Goal: Task Accomplishment & Management: Use online tool/utility

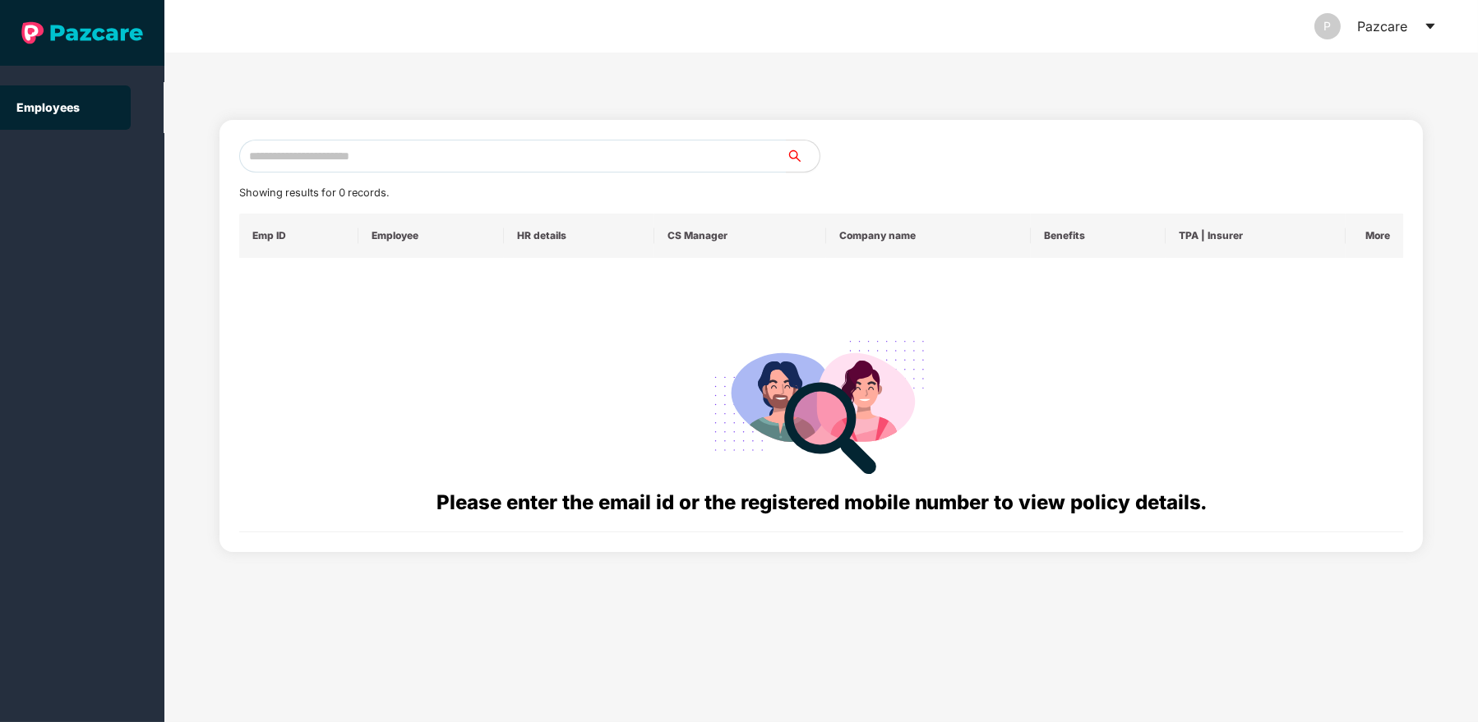
click at [1432, 21] on icon "caret-down" at bounding box center [1429, 26] width 13 height 13
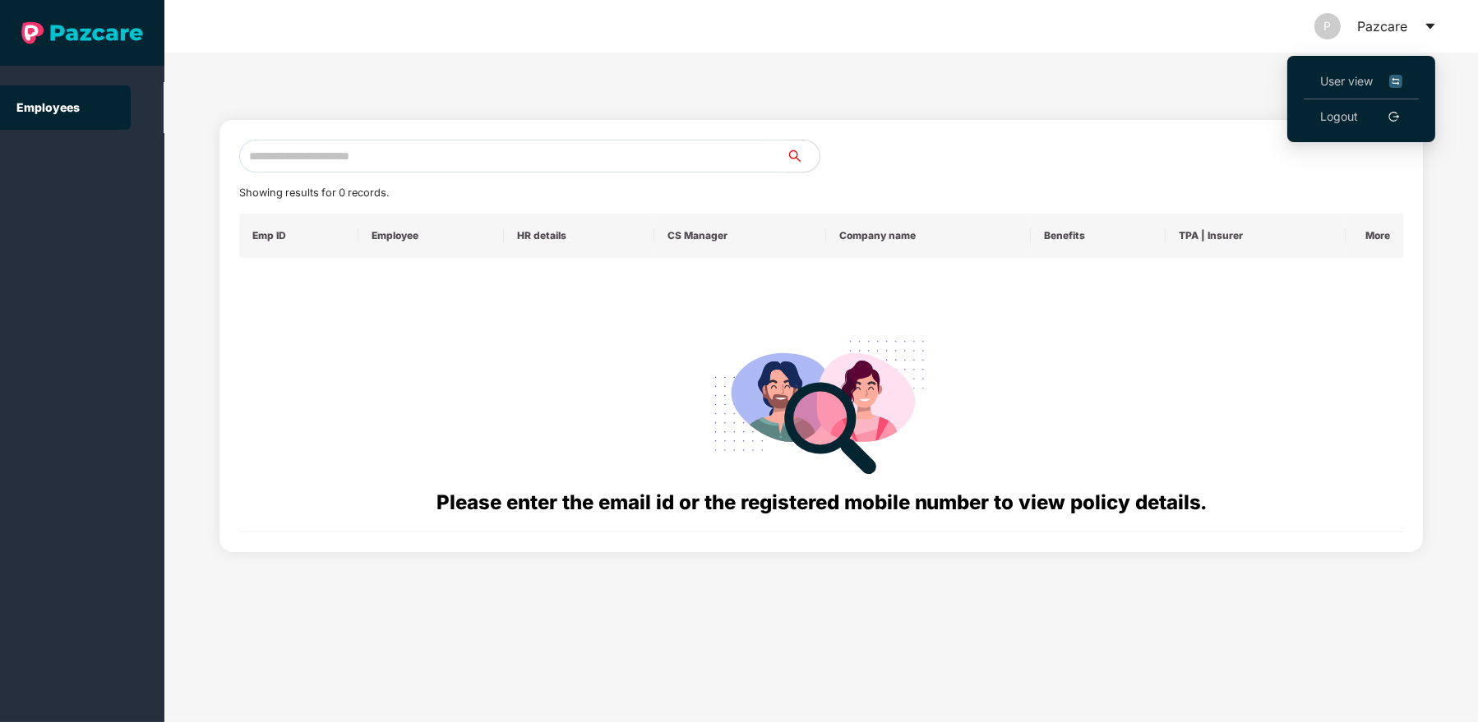
click at [1376, 85] on span "User view" at bounding box center [1361, 81] width 82 height 18
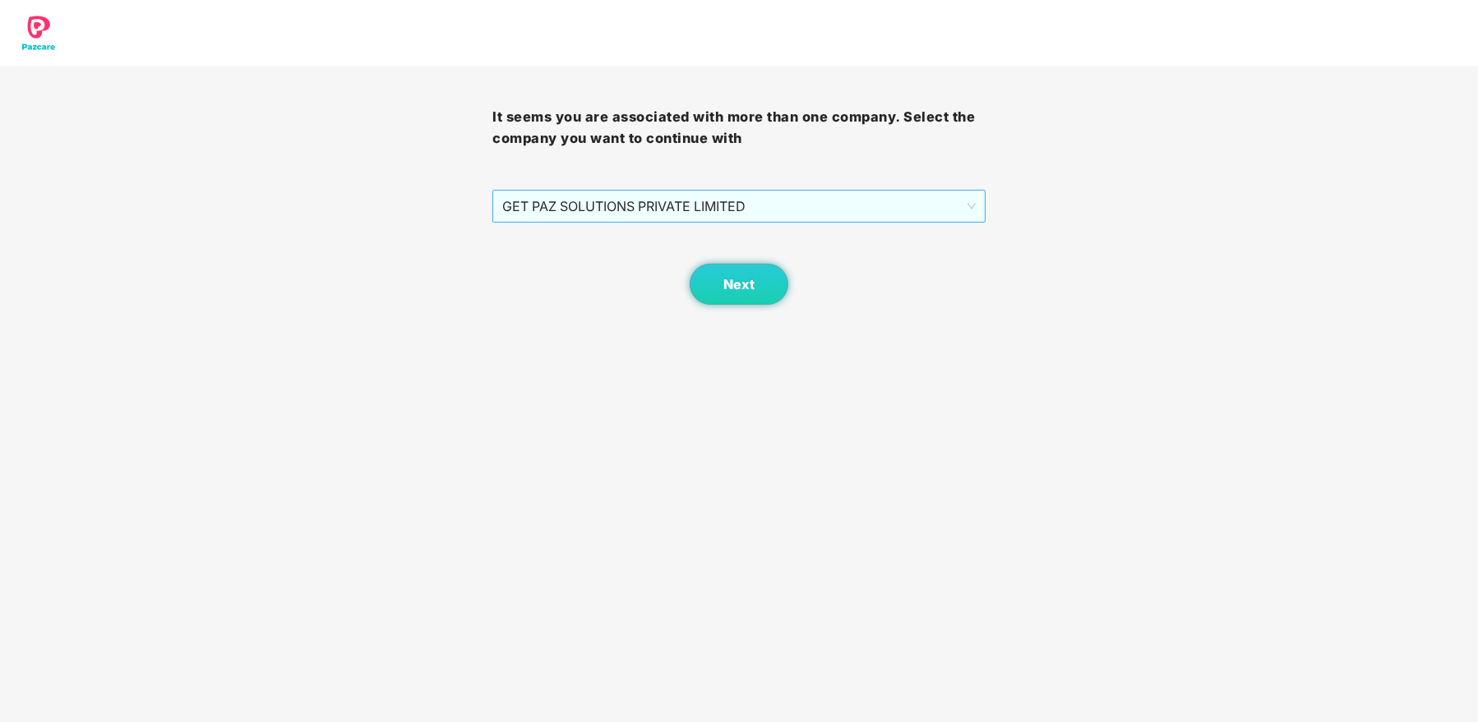
click at [921, 213] on span "GET PAZ SOLUTIONS PRIVATE LIMITED" at bounding box center [738, 206] width 473 height 31
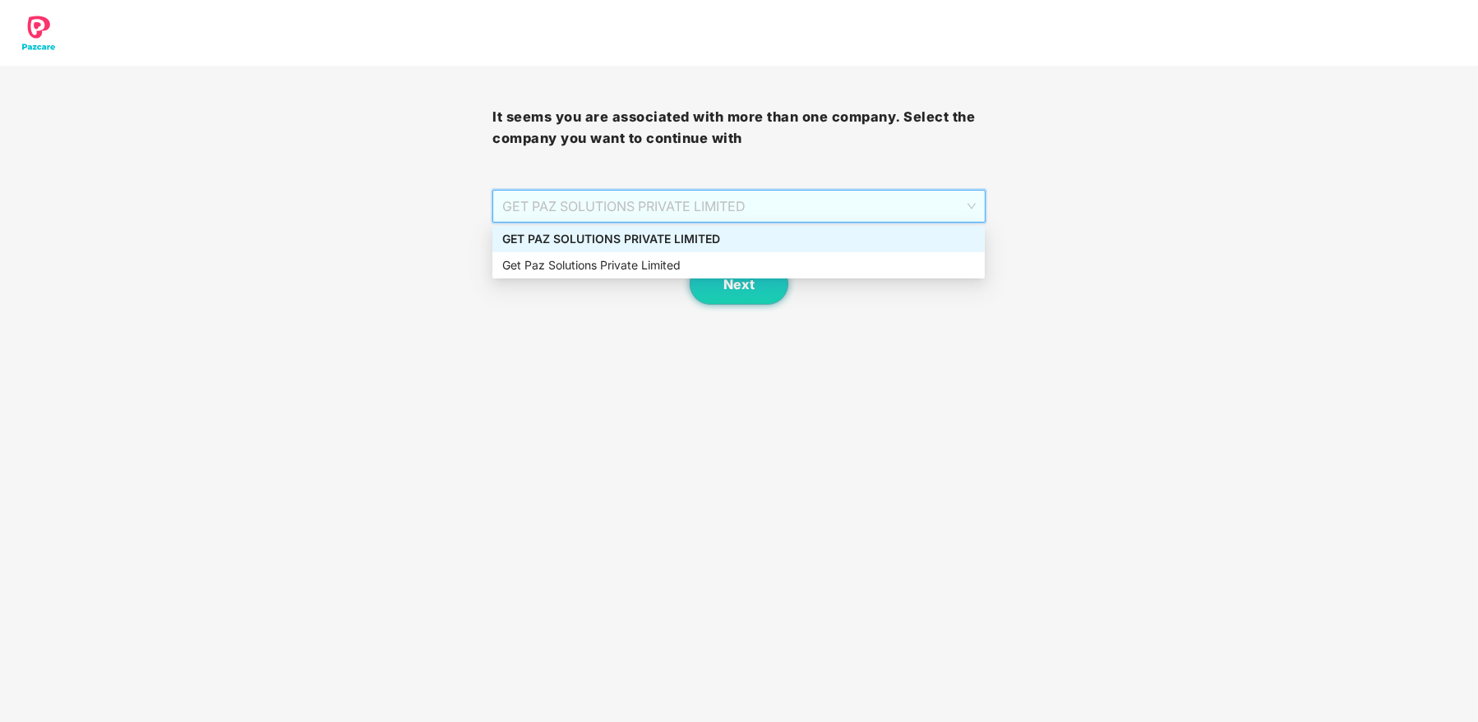
click at [852, 245] on div "GET PAZ SOLUTIONS PRIVATE LIMITED" at bounding box center [738, 239] width 473 height 18
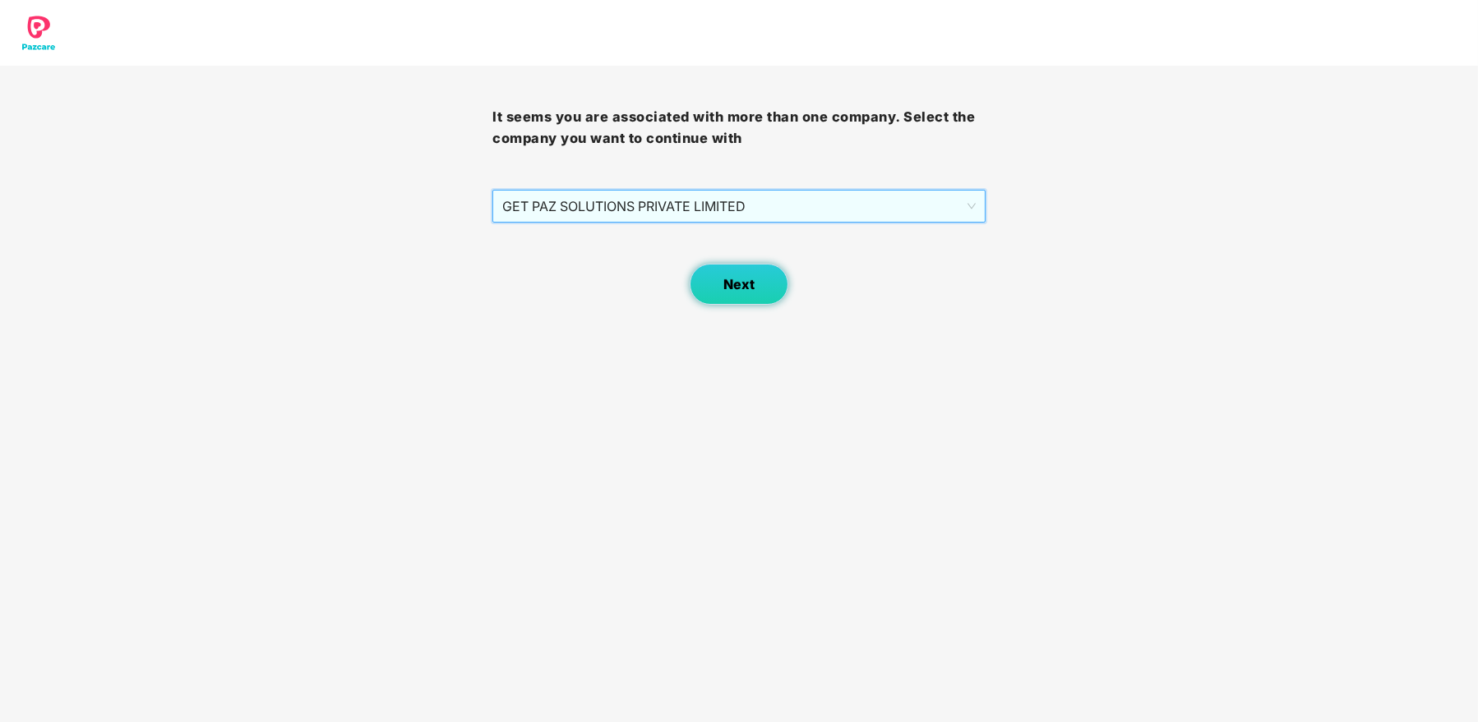
click at [743, 279] on span "Next" at bounding box center [738, 285] width 31 height 16
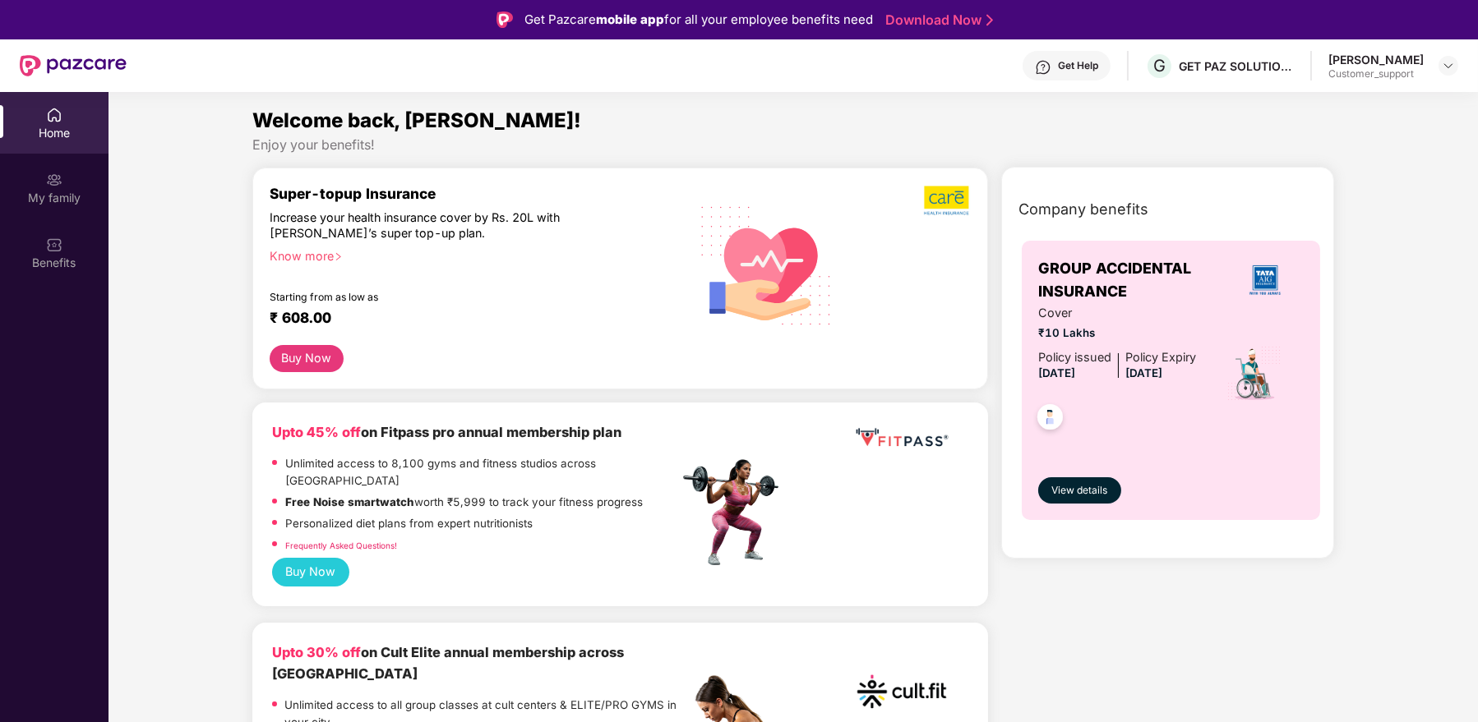
click at [1386, 63] on div "[PERSON_NAME]" at bounding box center [1375, 60] width 95 height 16
click at [1450, 64] on img at bounding box center [1447, 65] width 13 height 13
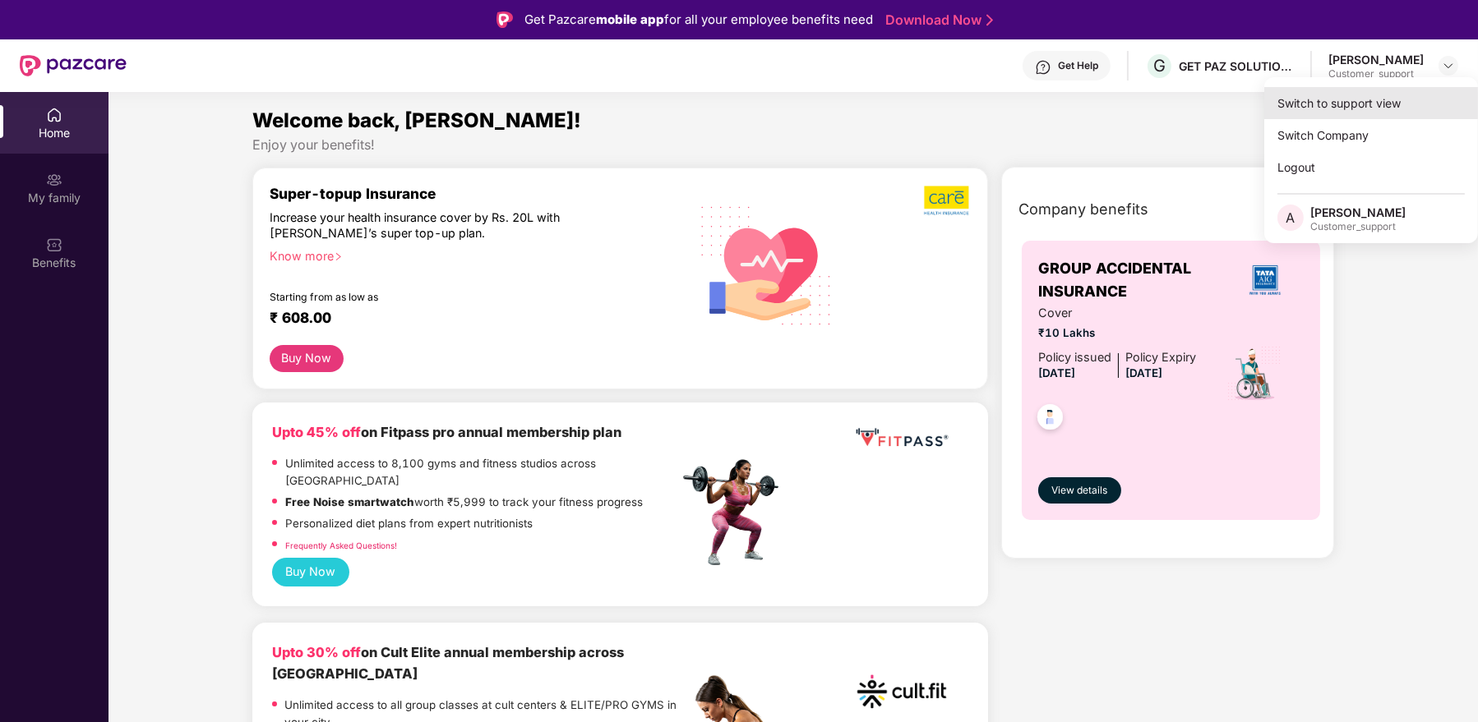
click at [1368, 109] on div "Switch to support view" at bounding box center [1371, 103] width 214 height 32
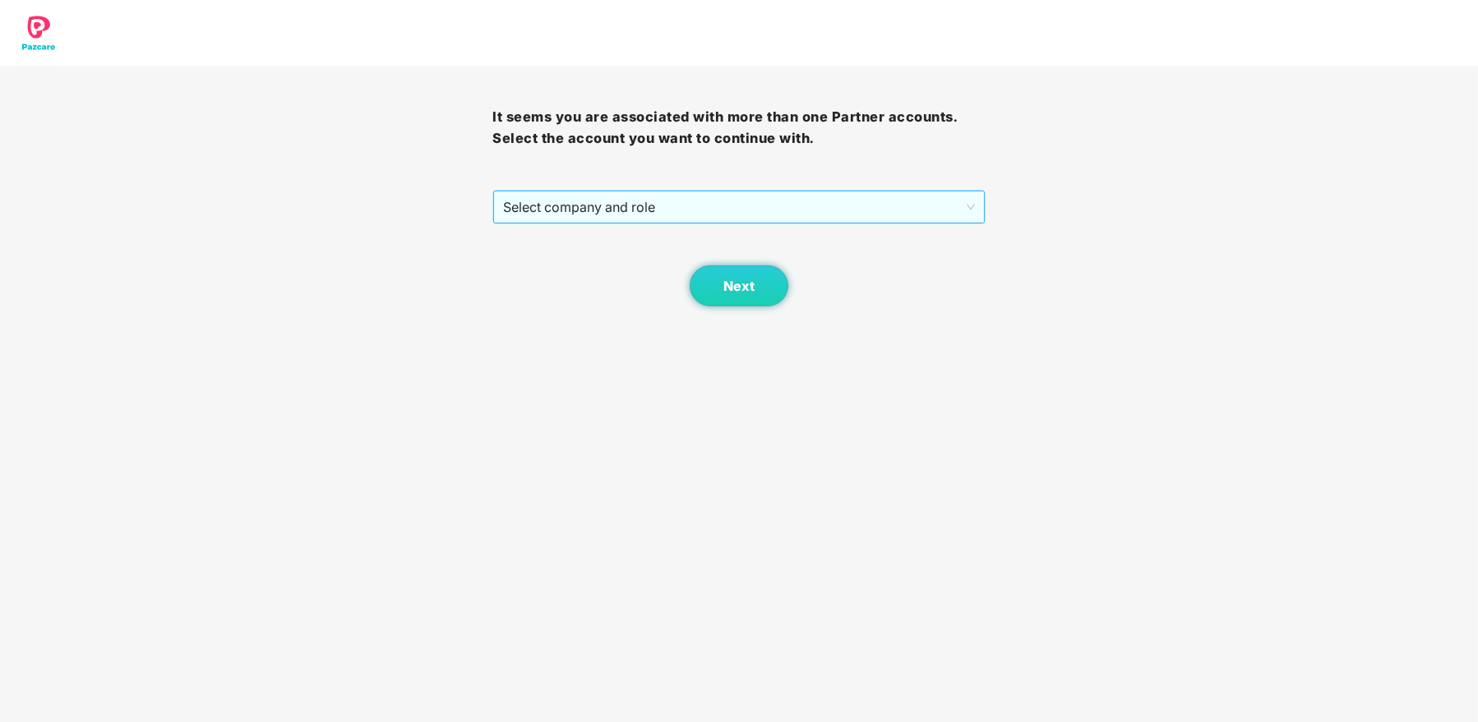
click at [787, 210] on span "Select company and role" at bounding box center [738, 206] width 471 height 31
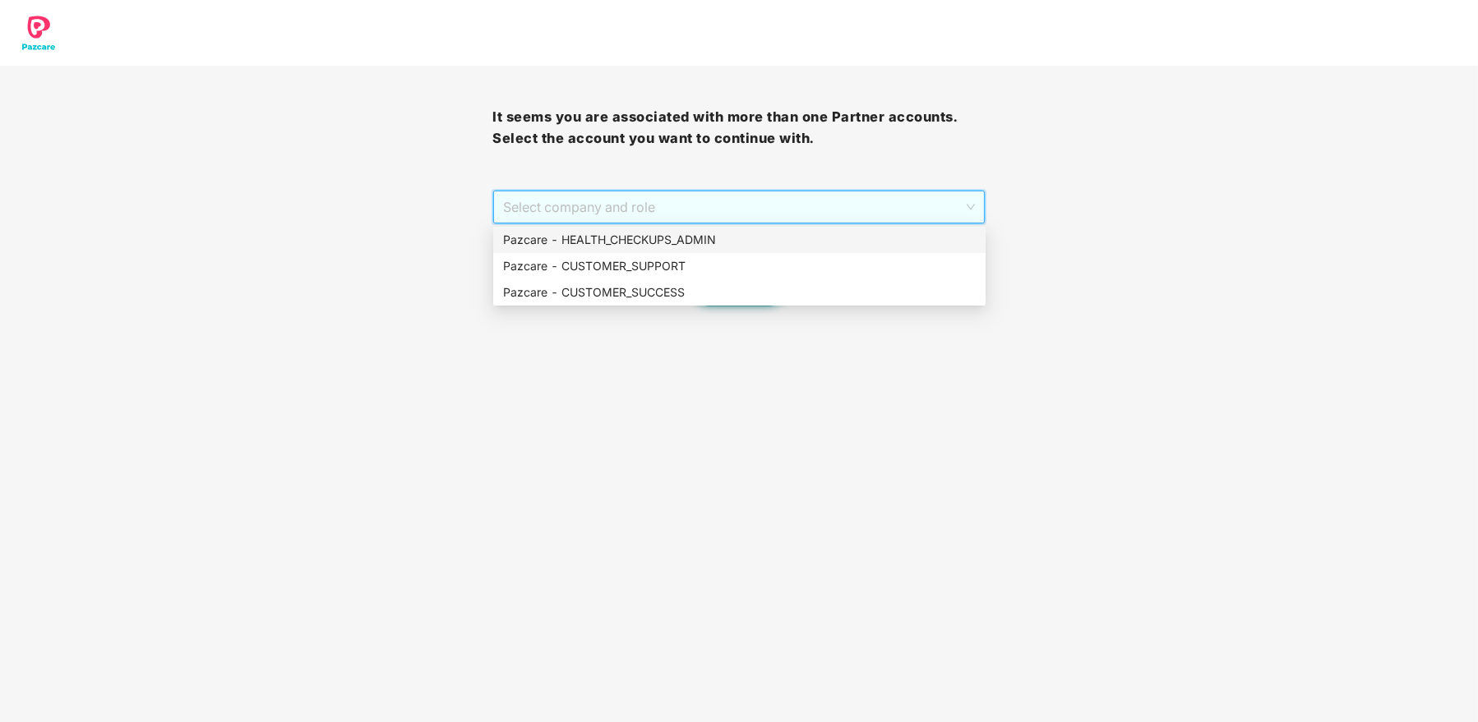
click at [686, 236] on div "Pazcare - HEALTH_CHECKUPS_ADMIN" at bounding box center [739, 240] width 473 height 18
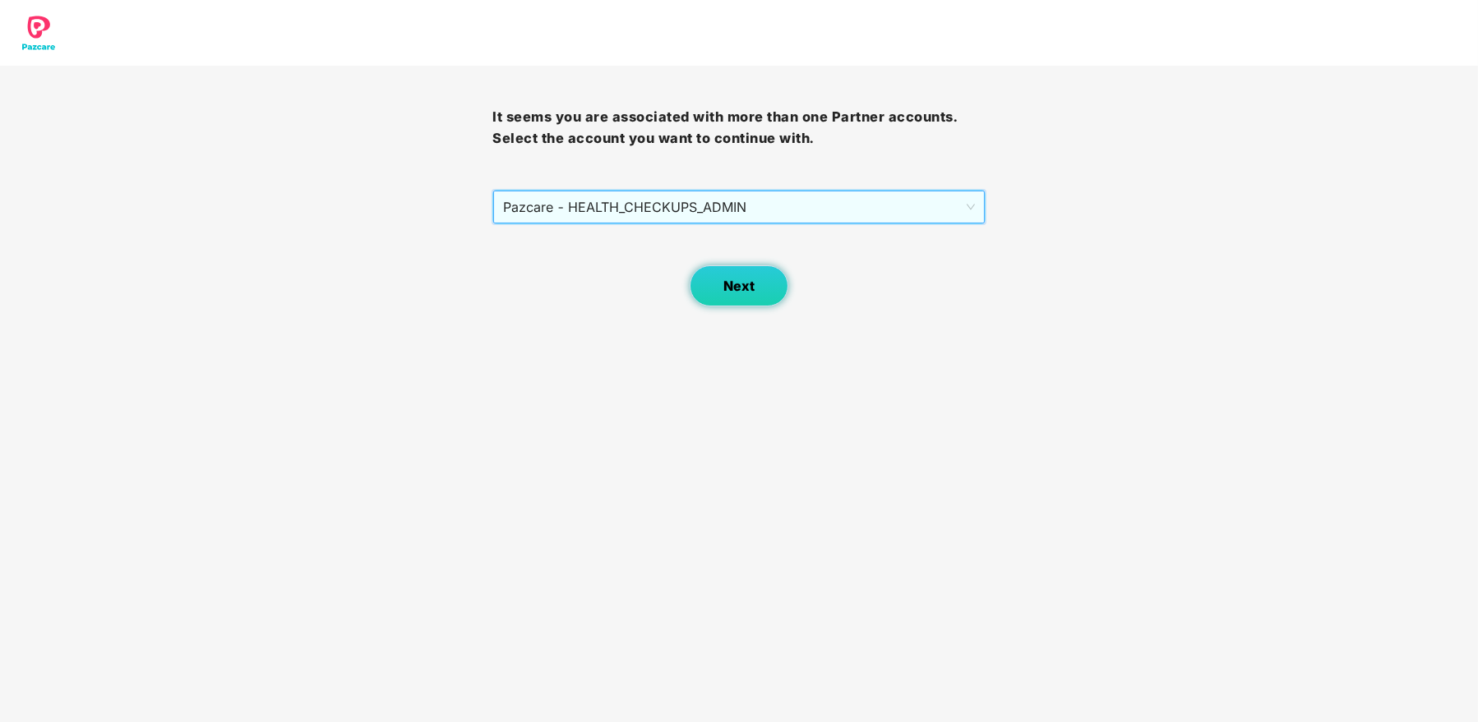
click at [750, 291] on span "Next" at bounding box center [738, 287] width 31 height 16
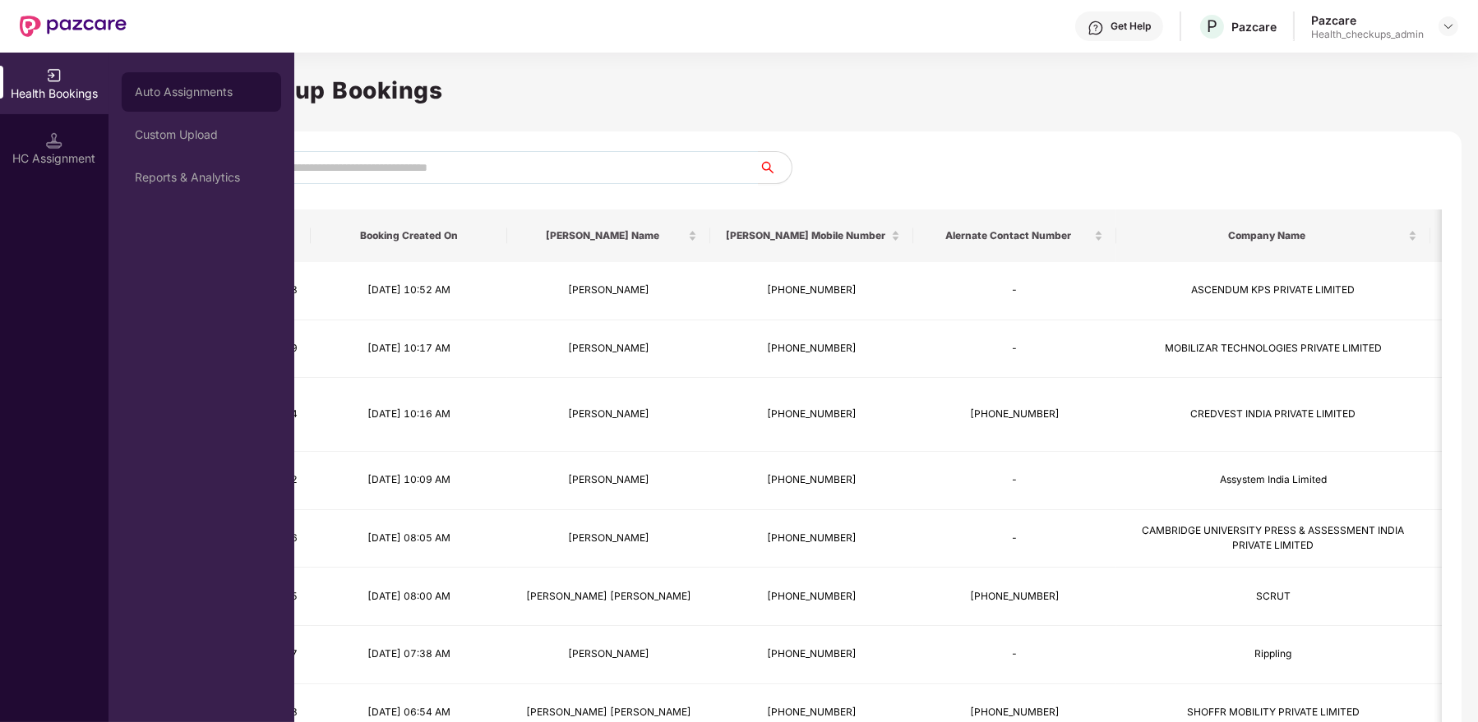
click at [261, 86] on div "Auto Assignments" at bounding box center [201, 91] width 133 height 13
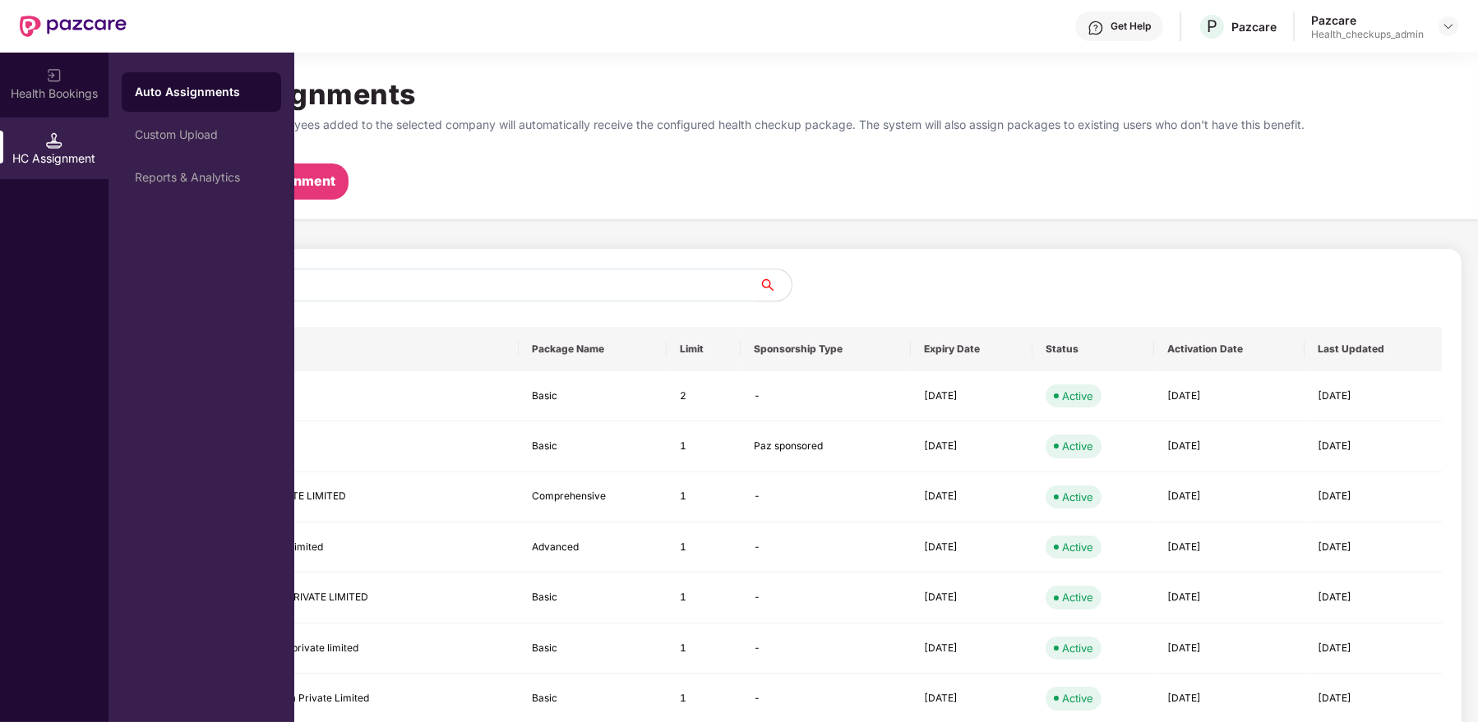
click at [205, 95] on div "Auto Assignments" at bounding box center [201, 92] width 133 height 16
click at [182, 149] on div "Custom Upload" at bounding box center [201, 134] width 159 height 39
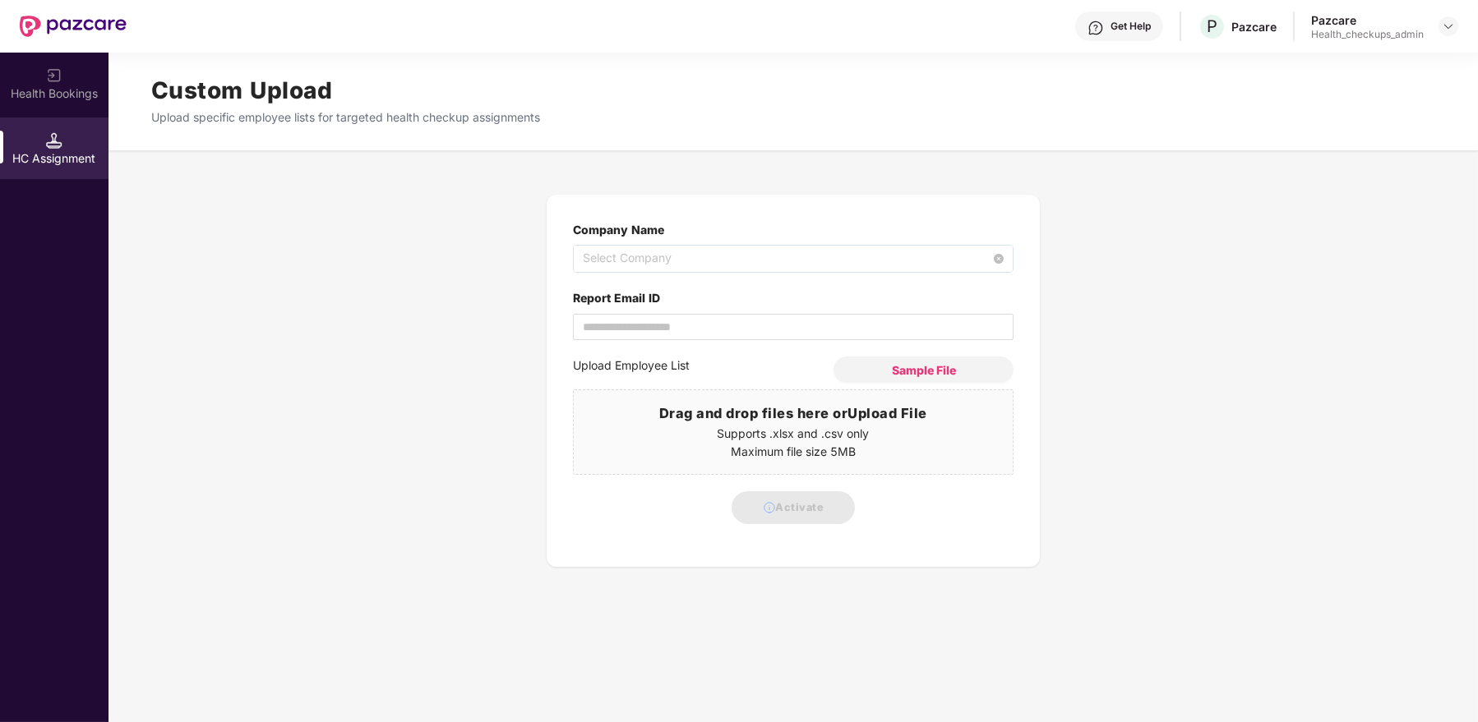
click at [800, 249] on span "Select Company" at bounding box center [793, 259] width 421 height 26
type input "******"
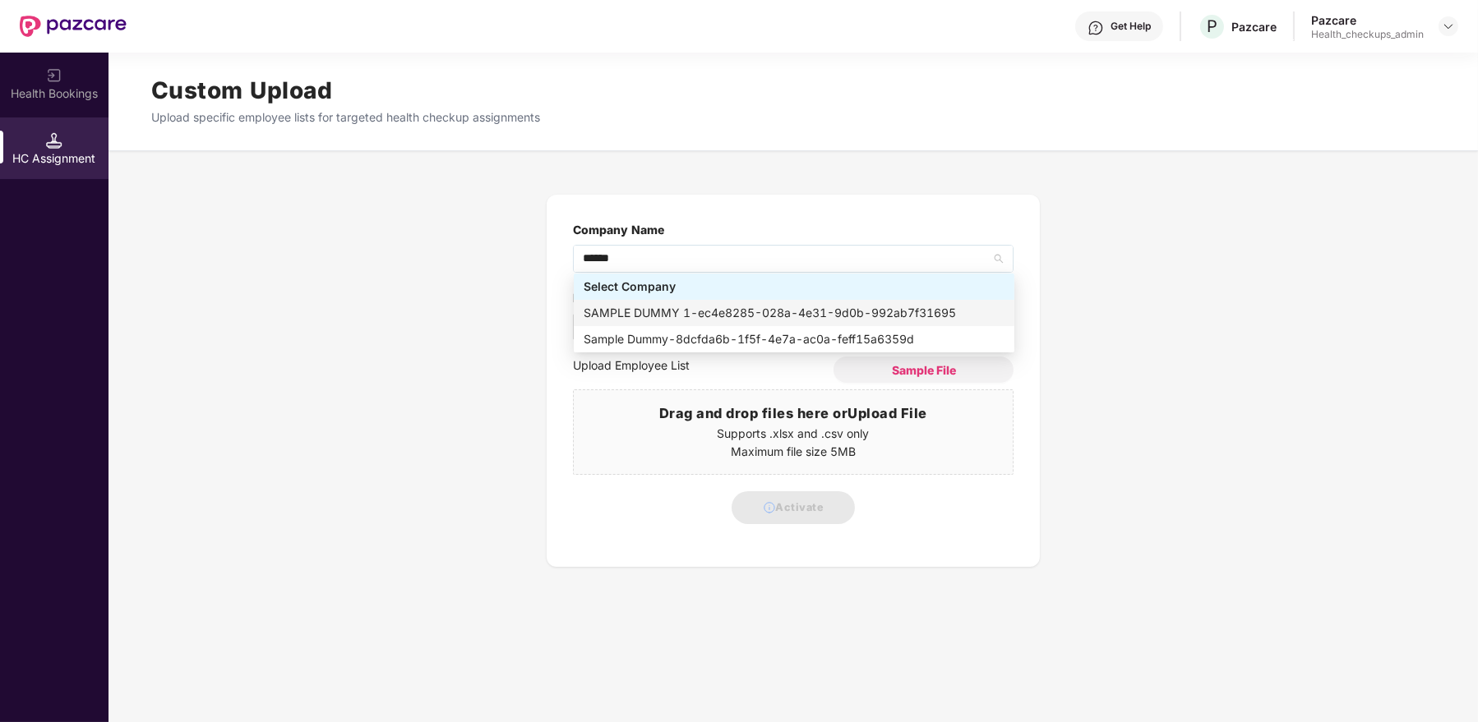
click at [703, 305] on div "SAMPLE DUMMY 1 - ec4e8285-028a-4e31-9d0b-992ab7f31695" at bounding box center [793, 313] width 421 height 18
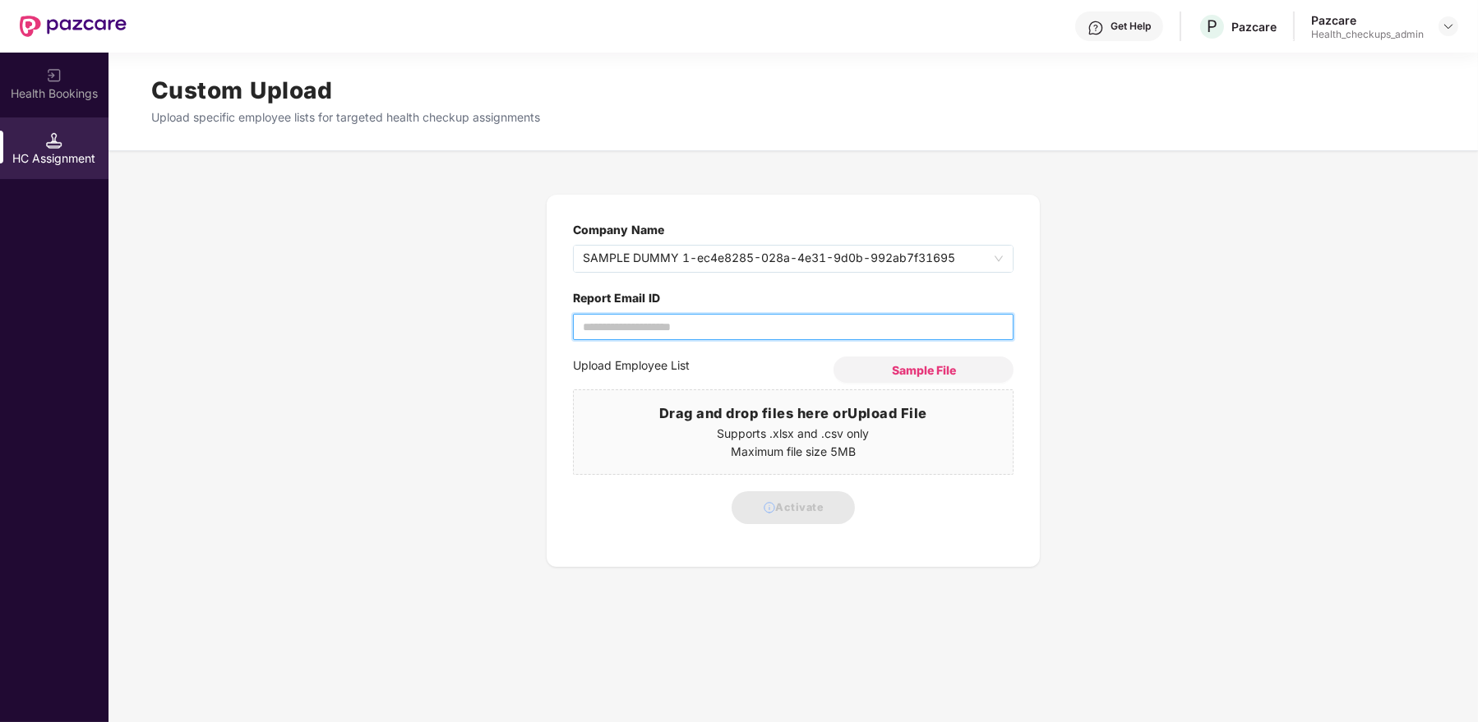
click at [671, 330] on input "Report Email ID" at bounding box center [793, 327] width 440 height 26
type input "**********"
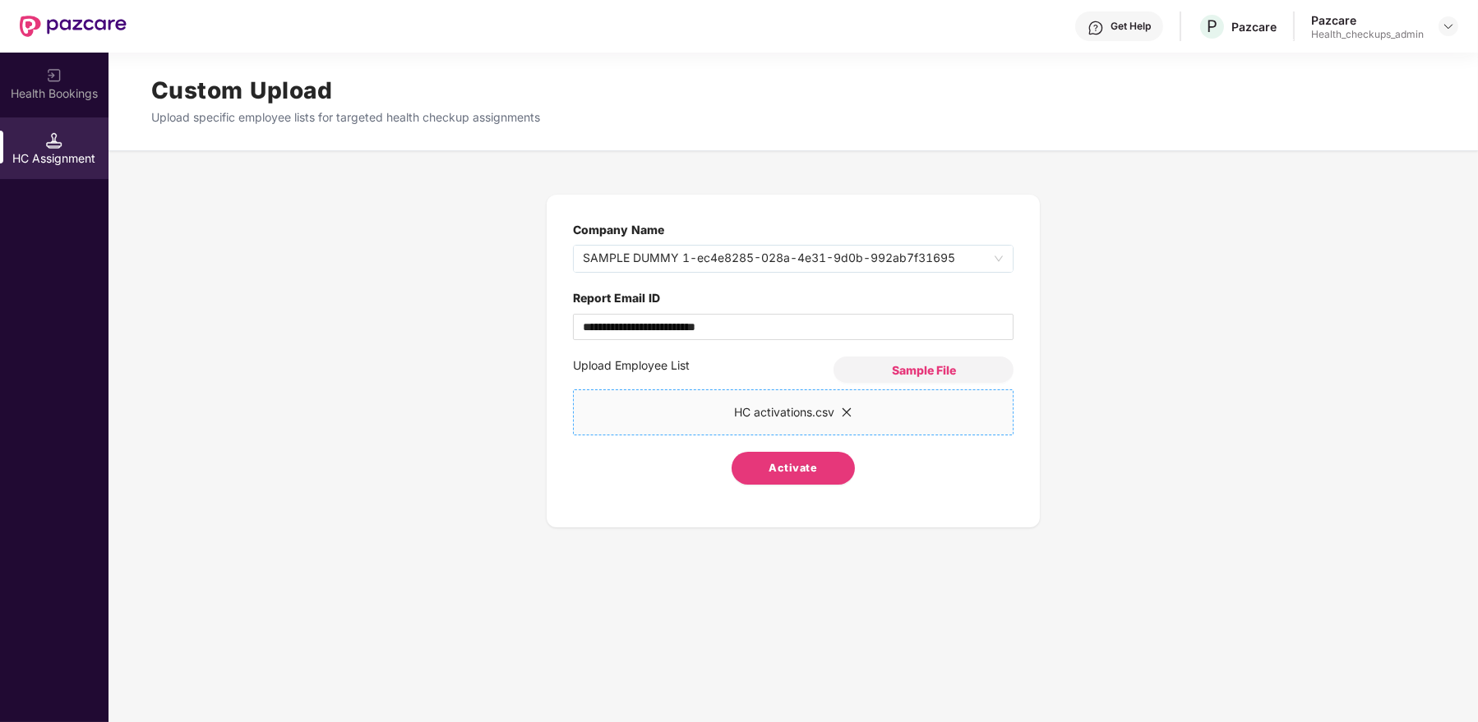
click at [792, 469] on span "Activate" at bounding box center [793, 468] width 48 height 16
